Goal: Navigation & Orientation: Find specific page/section

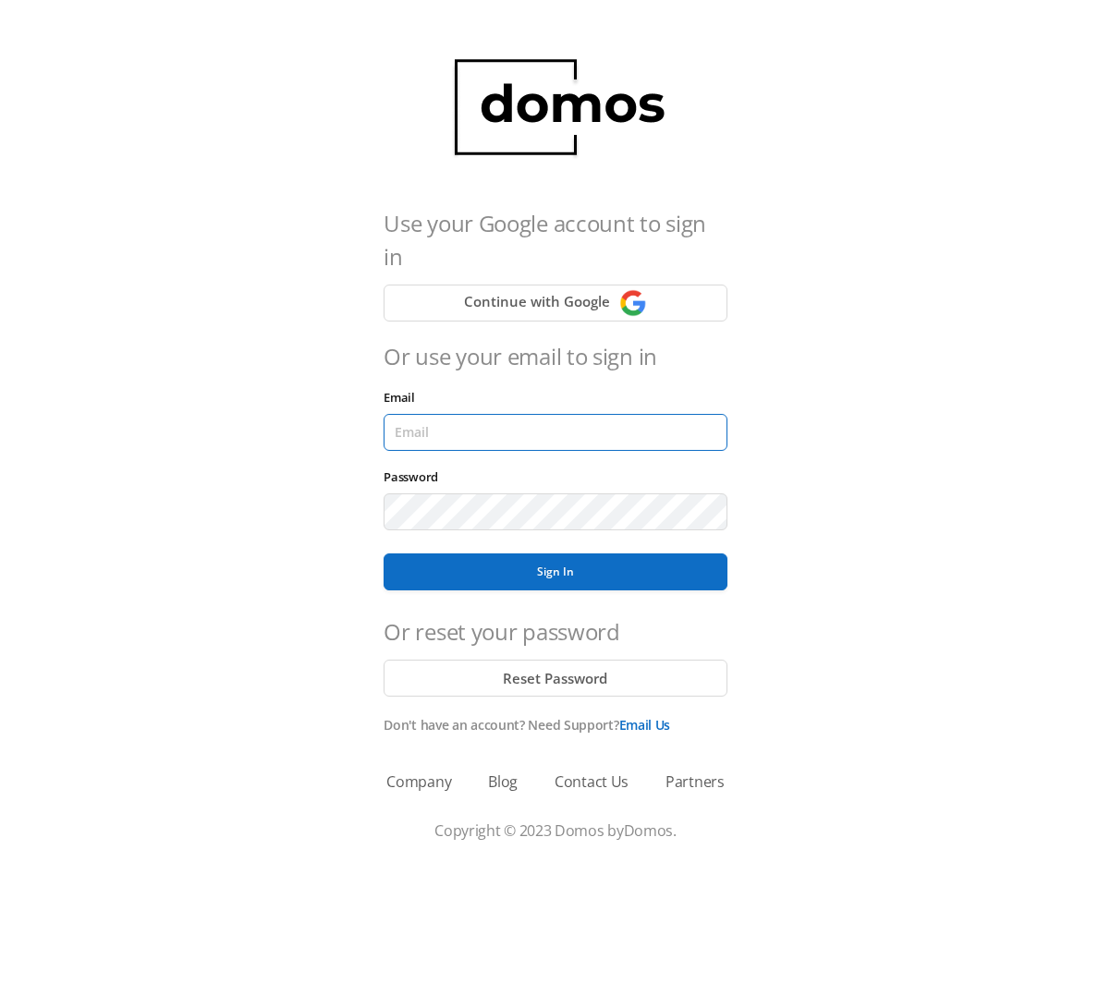
click at [522, 428] on input "Email" at bounding box center [555, 432] width 343 height 37
type input "[EMAIL_ADDRESS][DOMAIN_NAME]"
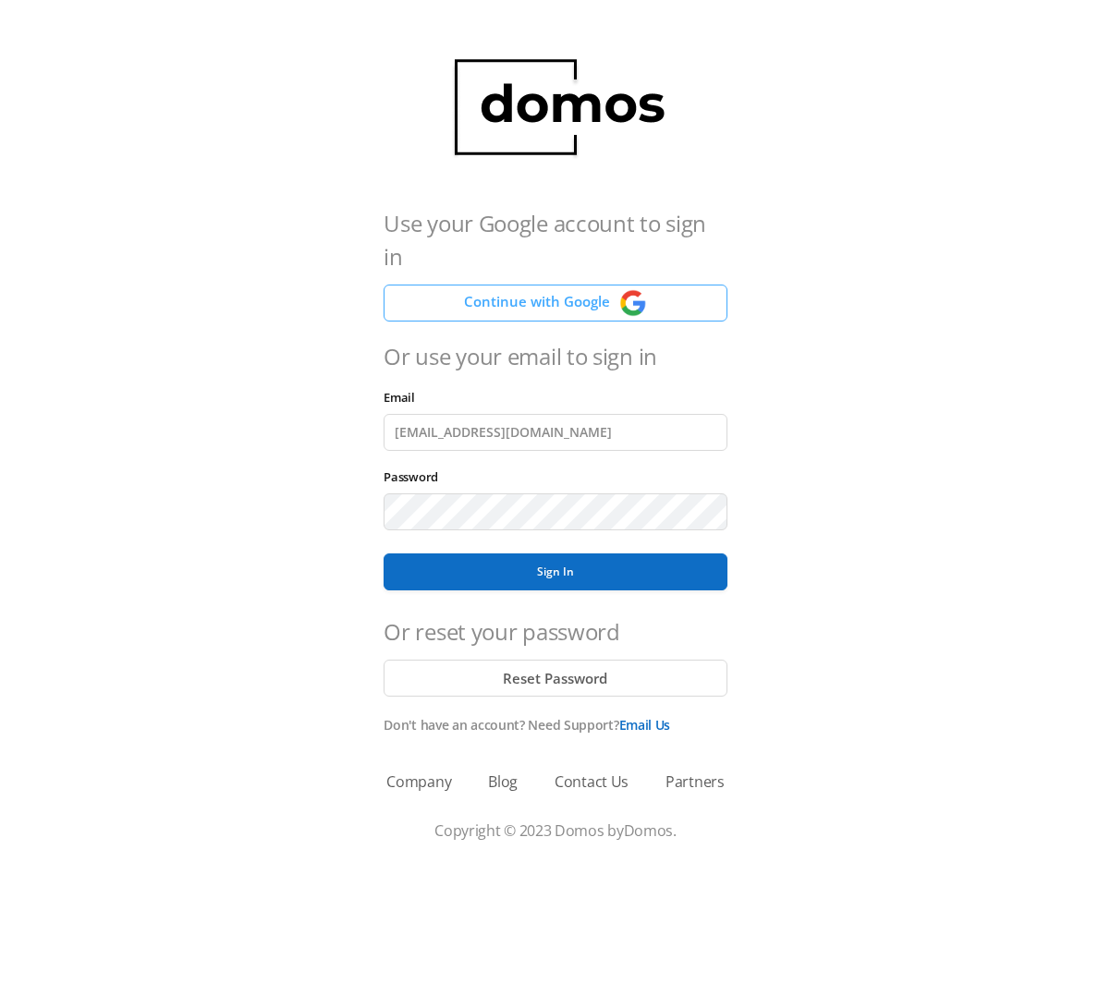
click at [538, 288] on button "Continue with Google" at bounding box center [555, 303] width 343 height 37
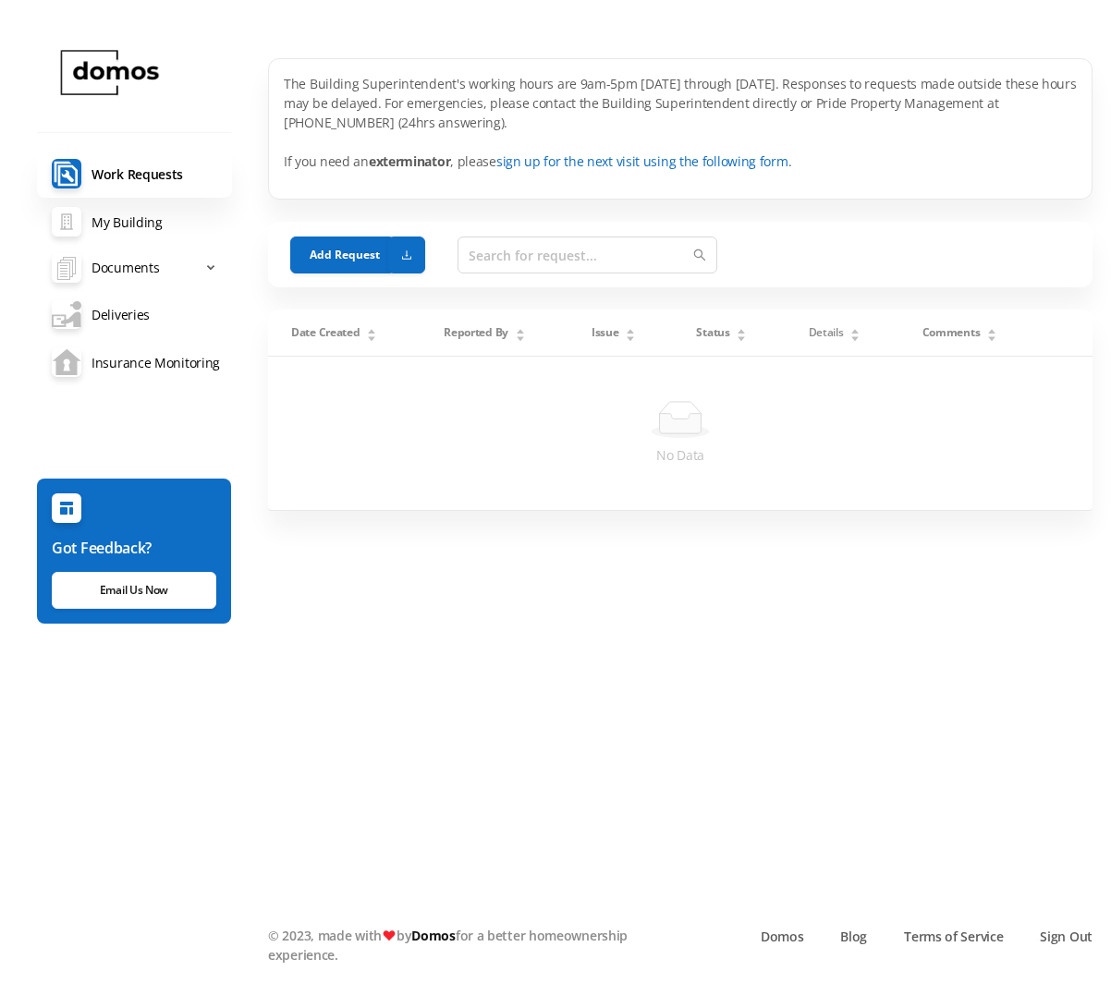
click at [132, 236] on link "My Building" at bounding box center [134, 222] width 195 height 48
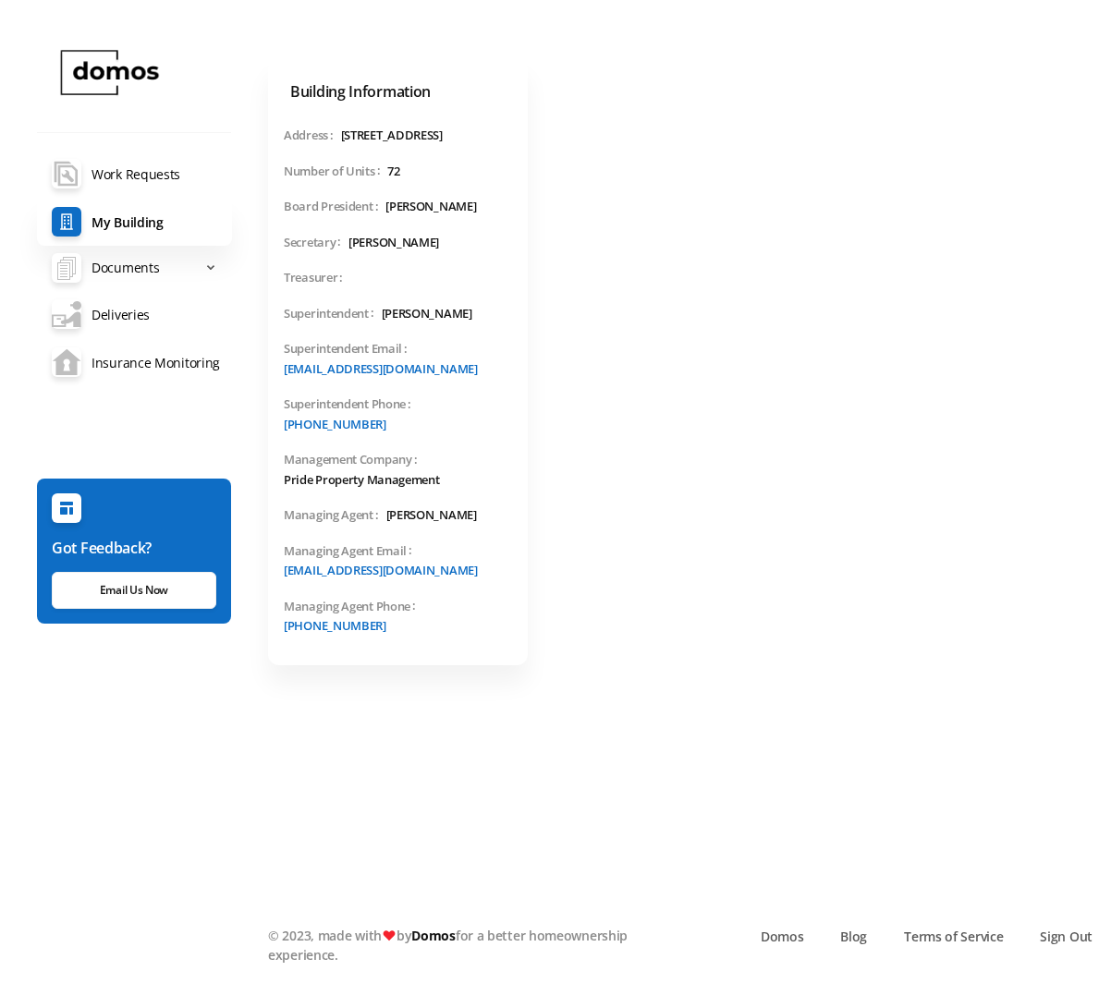
click at [140, 317] on link "Deliveries" at bounding box center [134, 314] width 195 height 48
